Goal: Complete application form: Complete application form

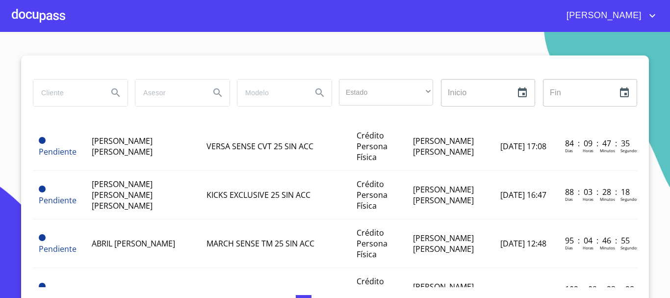
scroll to position [393, 0]
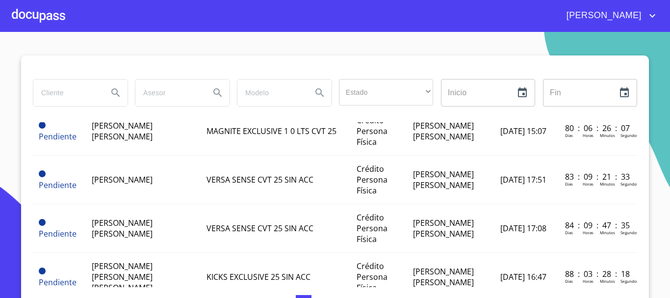
click at [57, 21] on div at bounding box center [38, 15] width 53 height 31
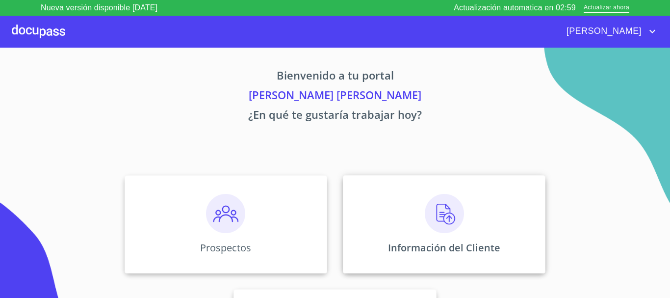
click at [437, 232] on img at bounding box center [444, 213] width 39 height 39
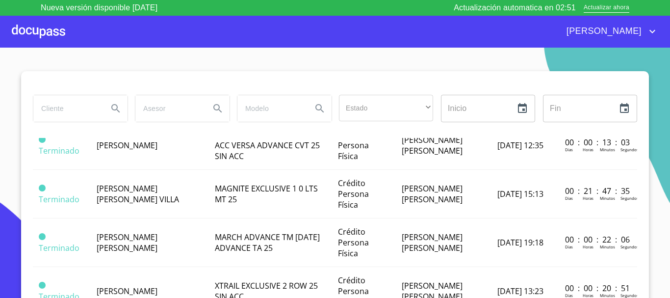
scroll to position [442, 0]
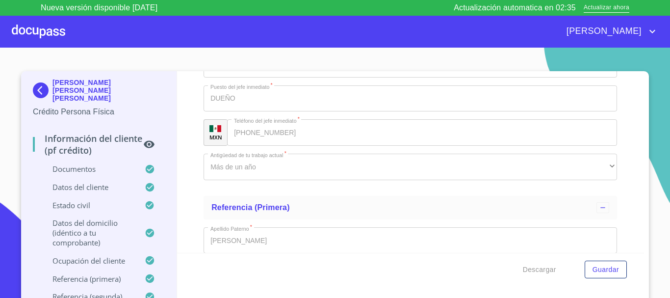
scroll to position [3681, 0]
click at [182, 176] on div "Información del cliente (PF crédito) Documentos Documento de identificación.   …" at bounding box center [411, 162] width 468 height 182
click at [191, 132] on div "Información del cliente (PF crédito) Documentos Documento de identificación.   …" at bounding box center [411, 162] width 468 height 182
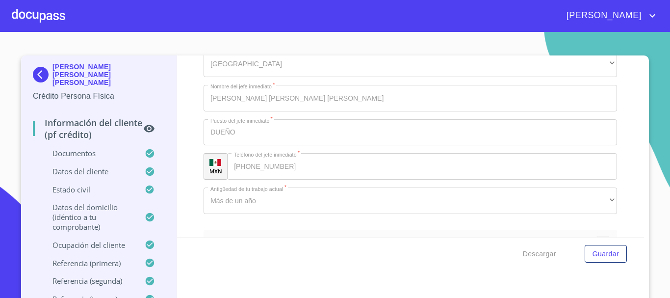
scroll to position [3730, 0]
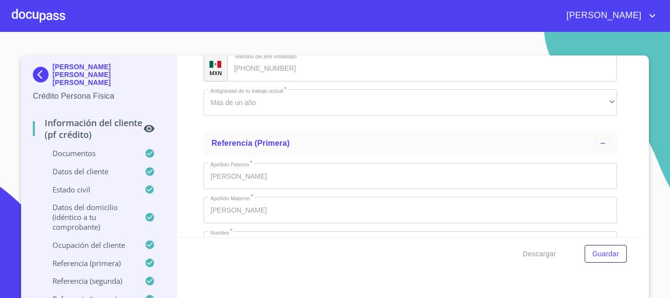
click at [616, 105] on div "Información del cliente (PF crédito) Documentos Documento de identificación.   …" at bounding box center [411, 146] width 468 height 182
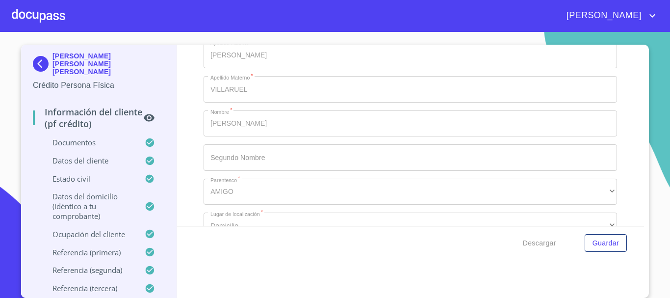
scroll to position [4348, 0]
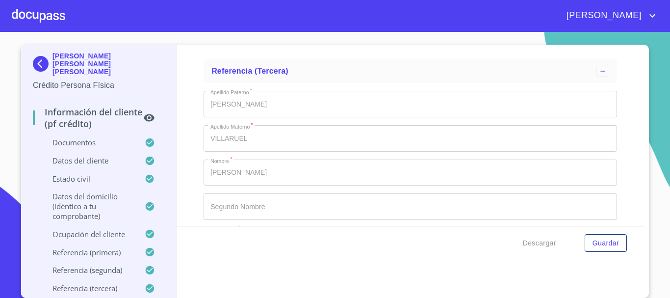
click at [615, 102] on div "Información del cliente (PF crédito) Documentos Documento de identificación.   …" at bounding box center [411, 136] width 468 height 182
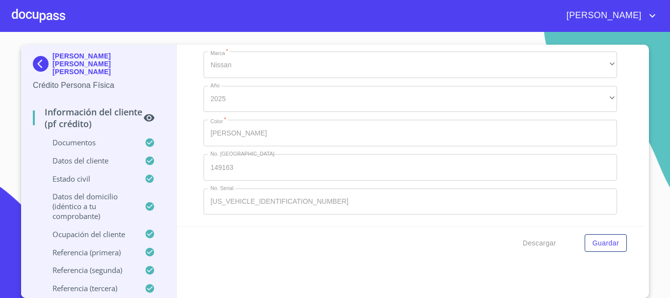
scroll to position [5133, 0]
click at [621, 80] on div "Información del cliente (PF crédito) Documentos Documento de identificación.   …" at bounding box center [411, 136] width 468 height 182
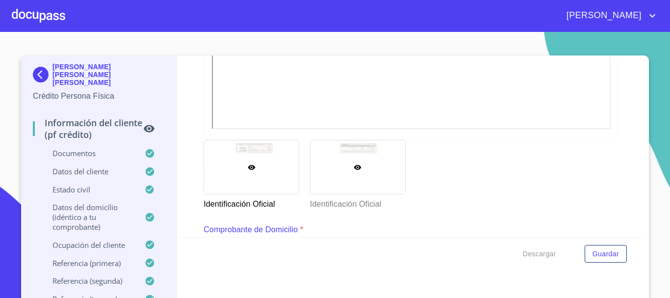
scroll to position [393, 0]
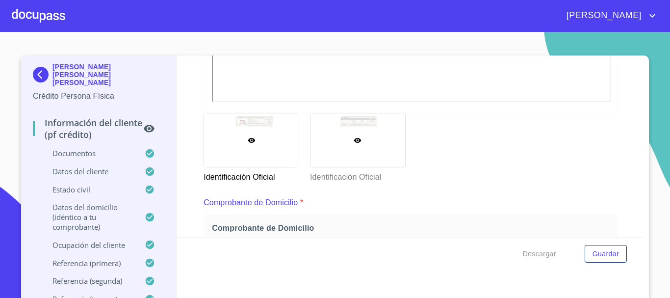
click at [345, 123] on div at bounding box center [358, 139] width 95 height 53
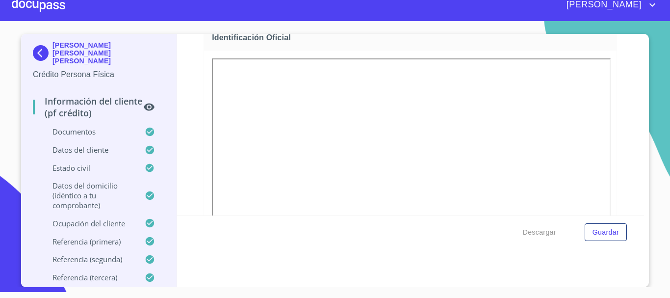
scroll to position [0, 0]
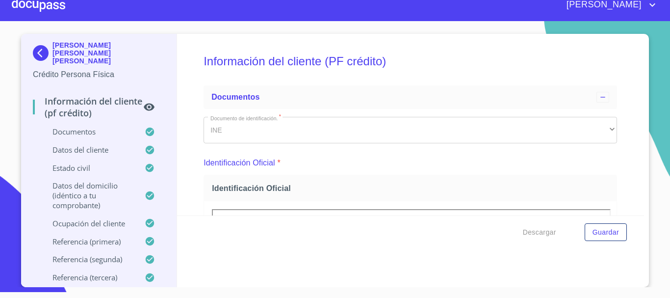
click at [52, 4] on div at bounding box center [38, 4] width 53 height 31
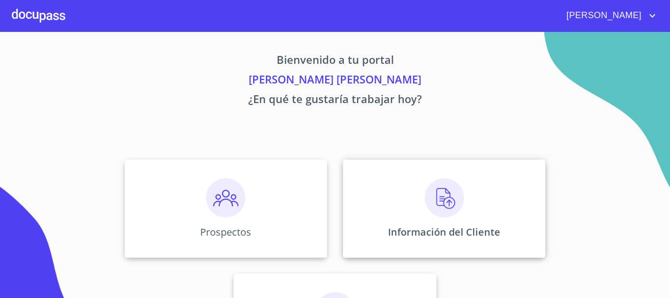
click at [398, 197] on div "Información del Cliente" at bounding box center [444, 208] width 203 height 98
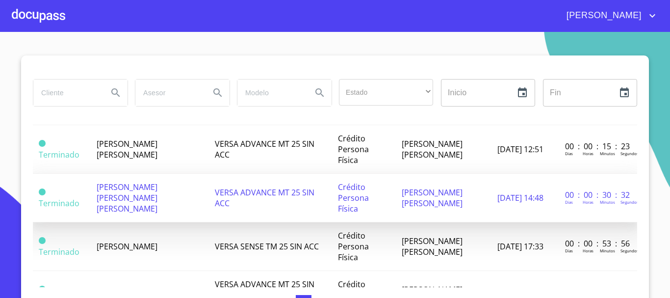
scroll to position [344, 0]
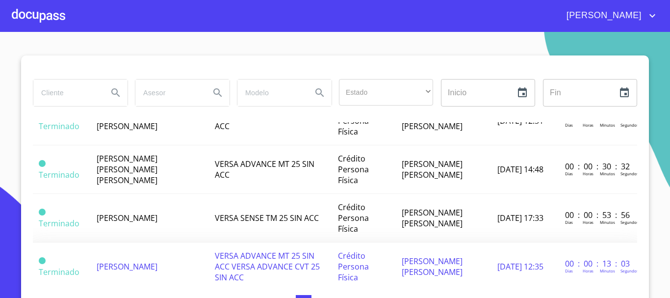
click at [161, 242] on td "[PERSON_NAME]" at bounding box center [150, 266] width 118 height 49
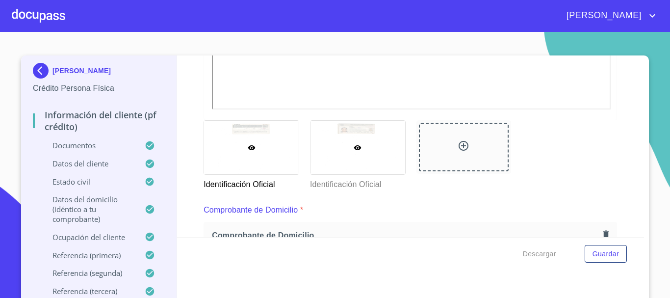
scroll to position [393, 0]
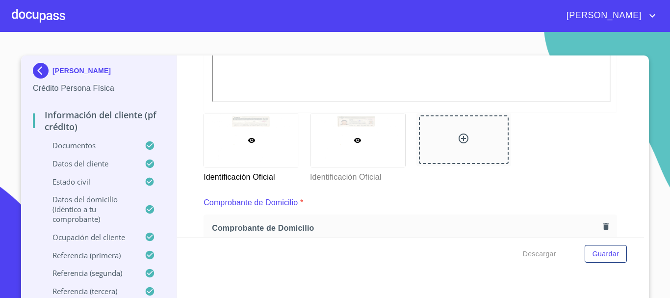
click at [329, 133] on div at bounding box center [358, 139] width 95 height 53
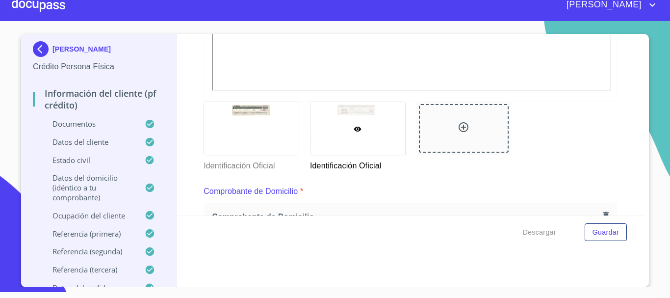
scroll to position [412, 0]
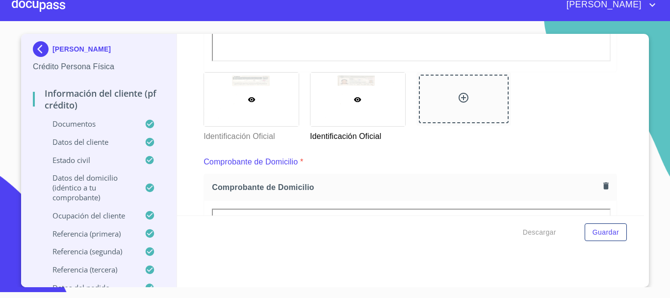
click at [268, 100] on div at bounding box center [251, 99] width 95 height 53
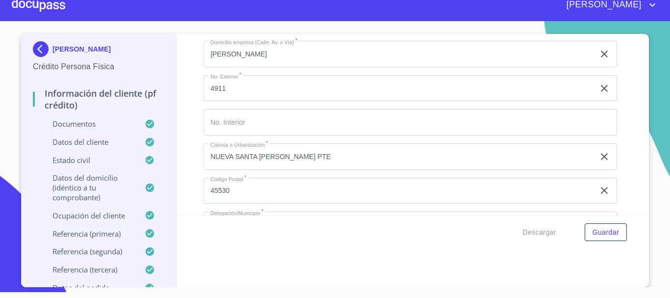
scroll to position [3945, 0]
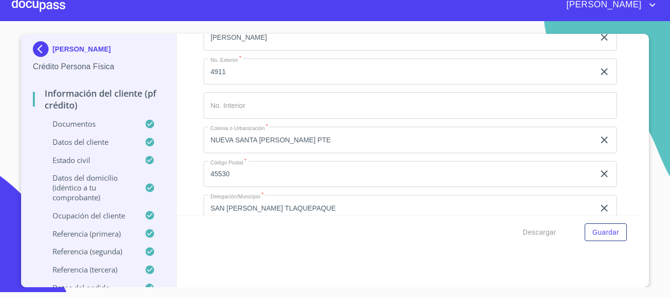
drag, startPoint x: 206, startPoint y: 102, endPoint x: 267, endPoint y: 102, distance: 61.3
drag, startPoint x: 206, startPoint y: 136, endPoint x: 288, endPoint y: 135, distance: 82.5
click at [258, 242] on div "Descargar Guardar" at bounding box center [411, 231] width 468 height 33
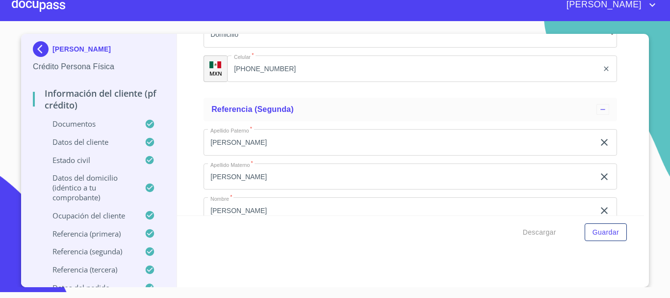
scroll to position [4583, 0]
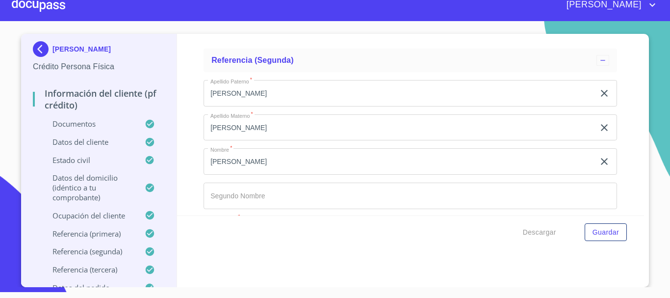
drag, startPoint x: 205, startPoint y: 89, endPoint x: 272, endPoint y: 89, distance: 66.7
drag, startPoint x: 207, startPoint y: 126, endPoint x: 226, endPoint y: 123, distance: 19.4
click at [186, 144] on div "Información del cliente (PF crédito) Documentos Documento de identificación.   …" at bounding box center [411, 125] width 468 height 182
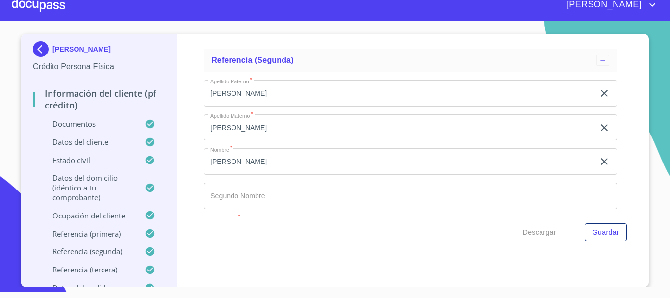
drag, startPoint x: 207, startPoint y: 159, endPoint x: 265, endPoint y: 156, distance: 58.0
drag, startPoint x: 275, startPoint y: 159, endPoint x: 341, endPoint y: 158, distance: 65.8
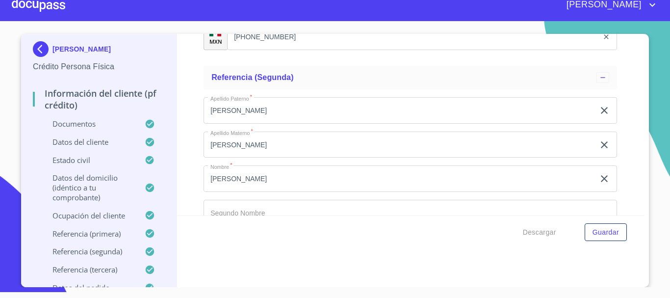
scroll to position [4621, 0]
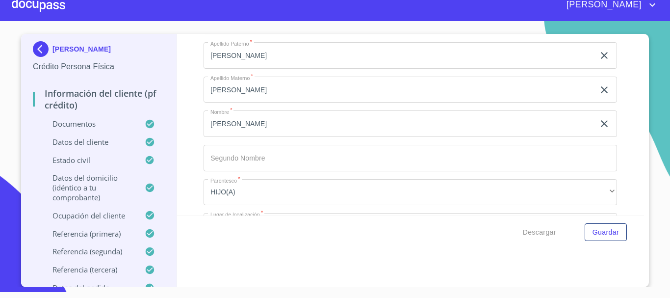
click at [656, 90] on section "[PERSON_NAME] Crédito Persona Física Información del cliente (PF crédito) Docum…" at bounding box center [335, 154] width 670 height 266
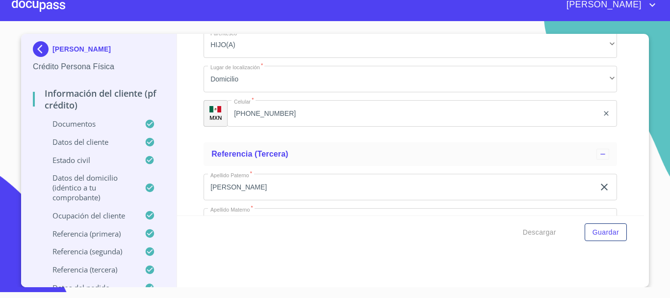
scroll to position [4817, 0]
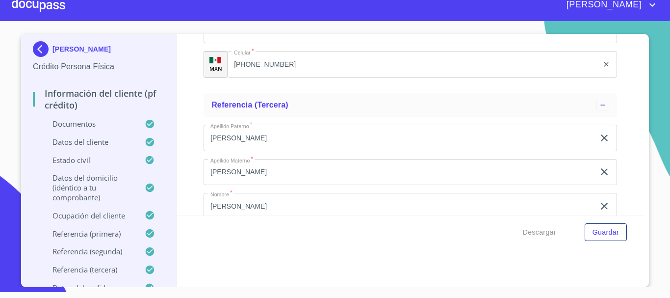
drag, startPoint x: 207, startPoint y: 132, endPoint x: 301, endPoint y: 129, distance: 94.8
drag, startPoint x: 206, startPoint y: 199, endPoint x: 237, endPoint y: 199, distance: 30.4
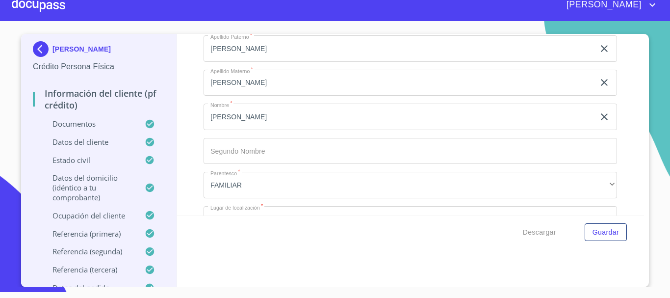
scroll to position [4915, 0]
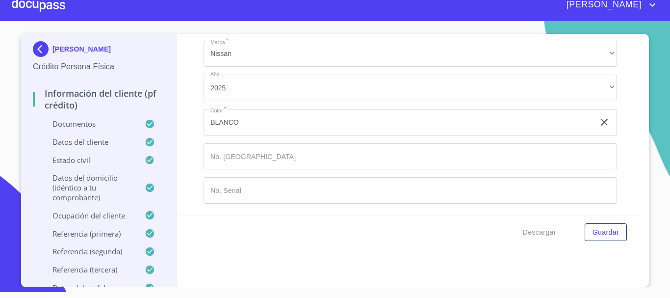
click at [52, 2] on div at bounding box center [38, 4] width 53 height 31
